Goal: Navigation & Orientation: Find specific page/section

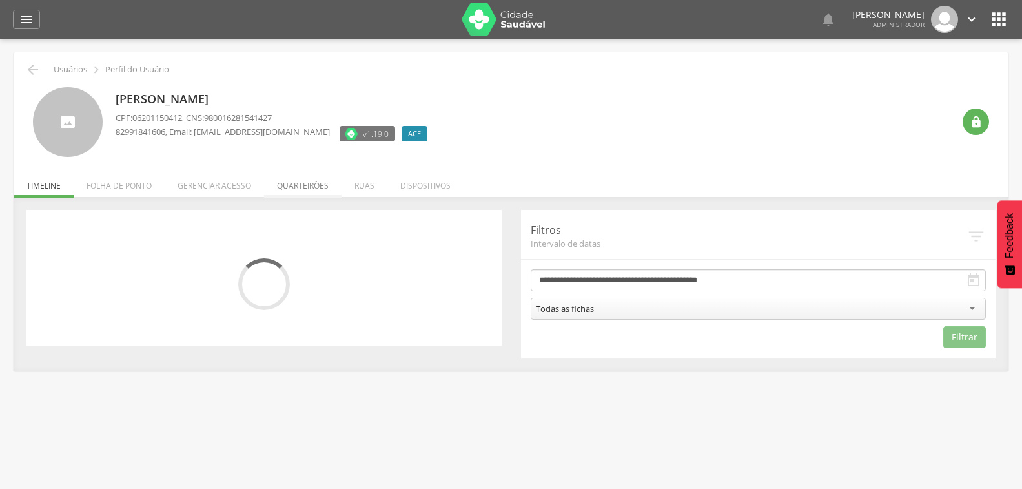
click at [295, 187] on li "Quarteirões" at bounding box center [302, 182] width 77 height 30
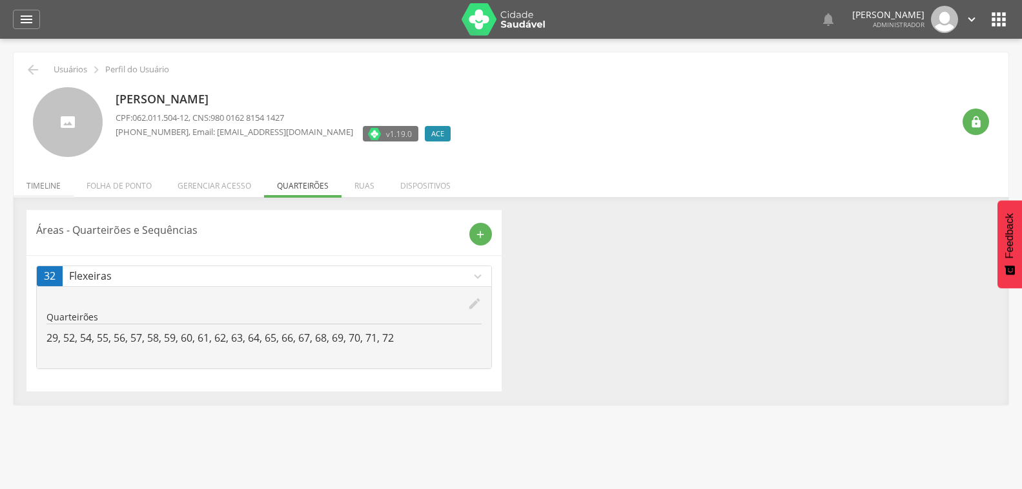
click at [43, 184] on li "Timeline" at bounding box center [44, 182] width 60 height 30
